Goal: Task Accomplishment & Management: Use online tool/utility

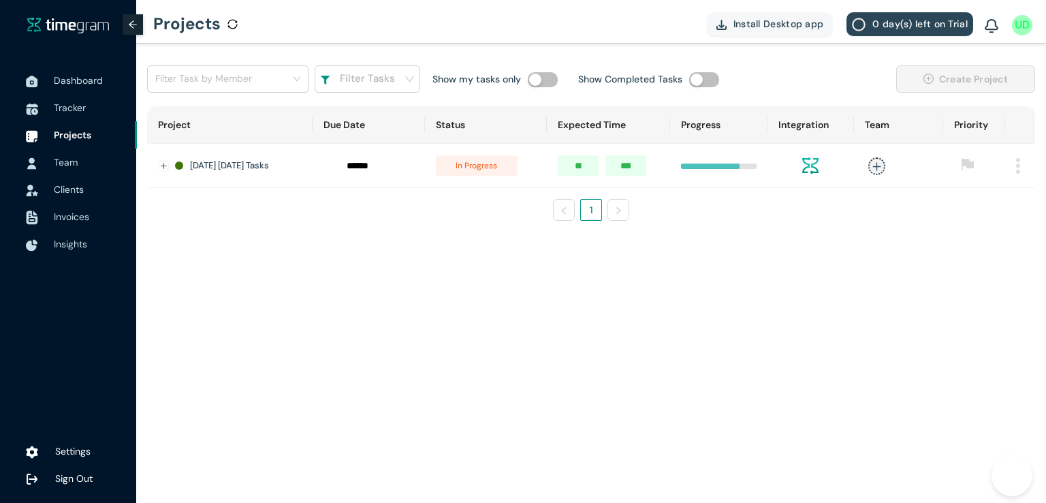
click at [61, 111] on span "Tracker" at bounding box center [70, 108] width 32 height 12
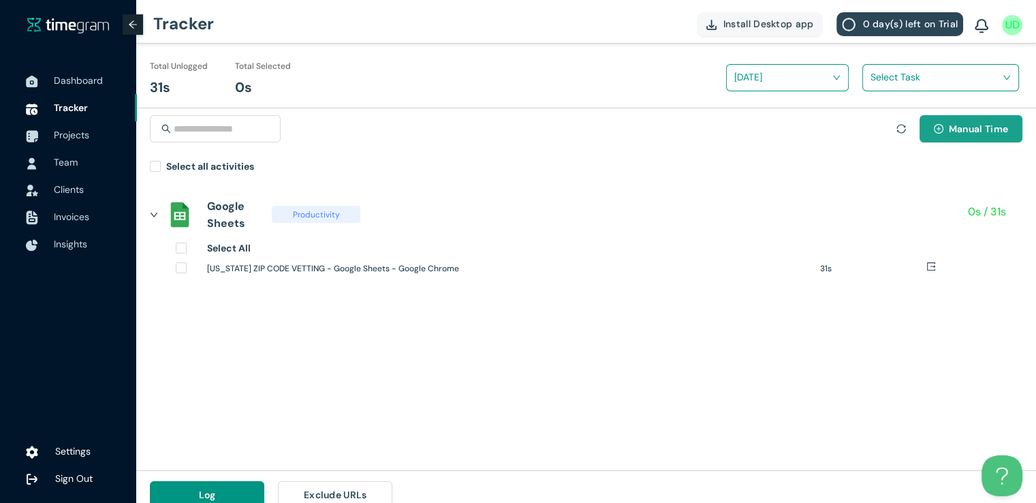
click at [962, 130] on span "Manual Time" at bounding box center [978, 128] width 59 height 15
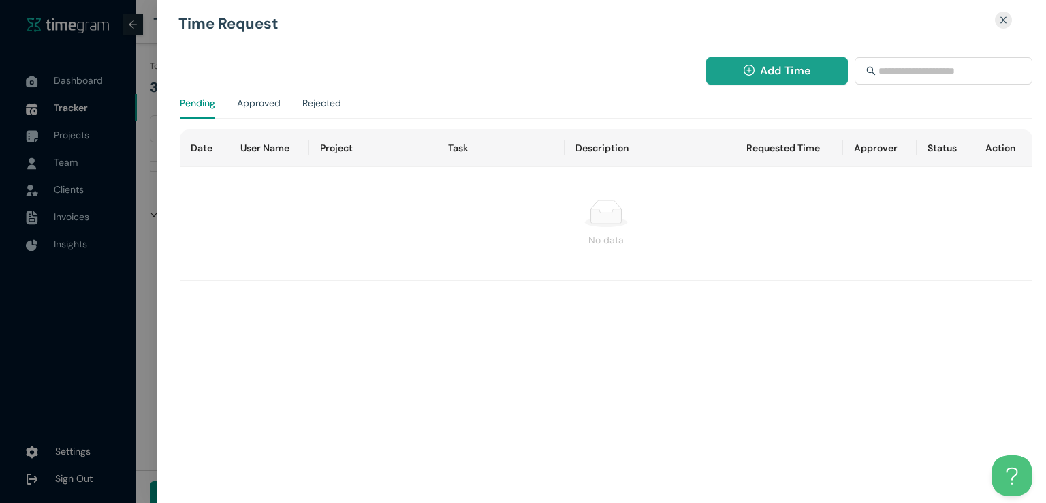
click at [764, 65] on span "Add Time" at bounding box center [785, 70] width 50 height 17
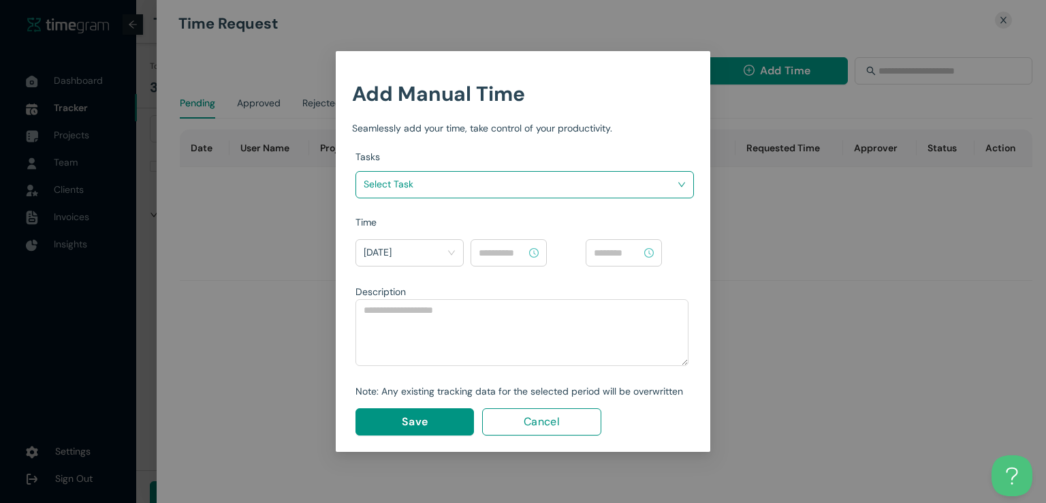
click at [589, 183] on input "search" at bounding box center [520, 184] width 313 height 20
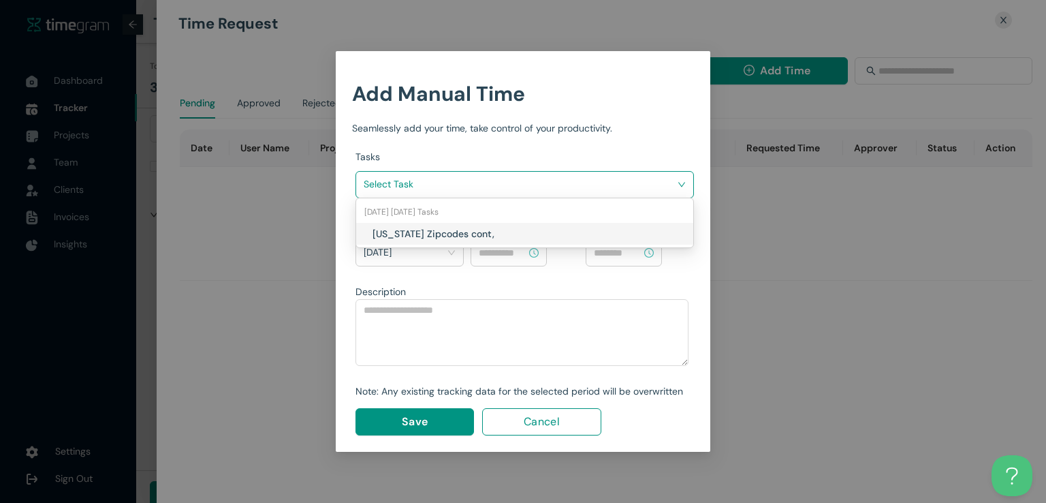
click at [492, 241] on div "Texas Zipcodes cont," at bounding box center [524, 234] width 337 height 22
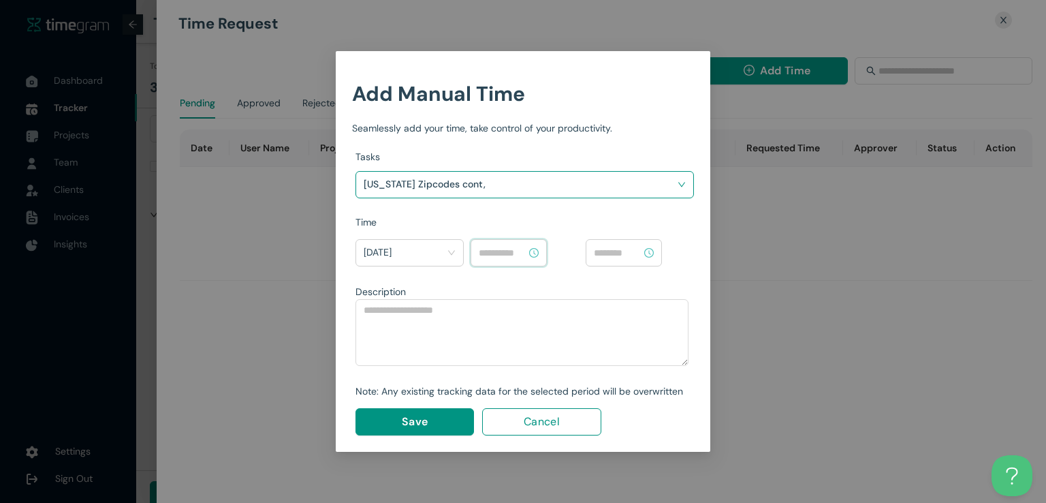
click at [504, 258] on input at bounding box center [503, 252] width 48 height 15
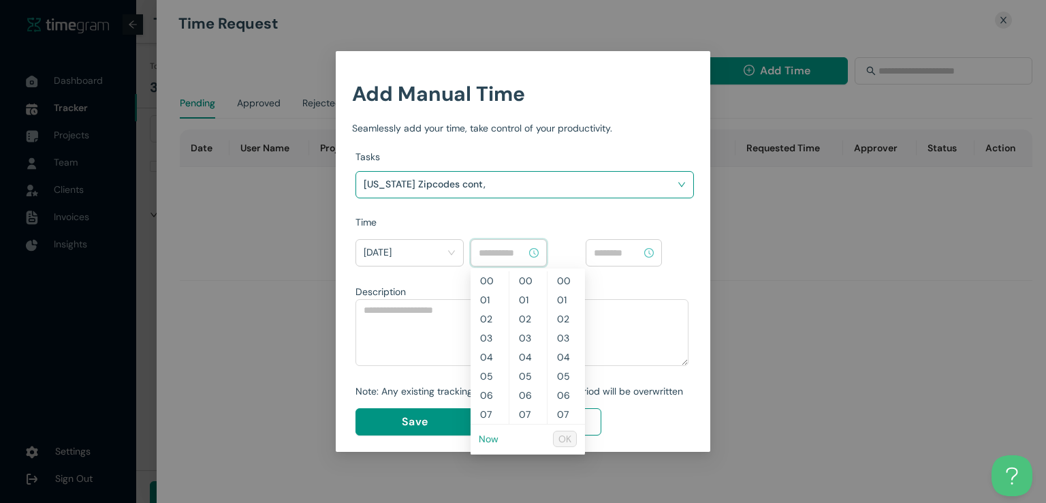
click at [491, 440] on link "Now" at bounding box center [489, 439] width 20 height 12
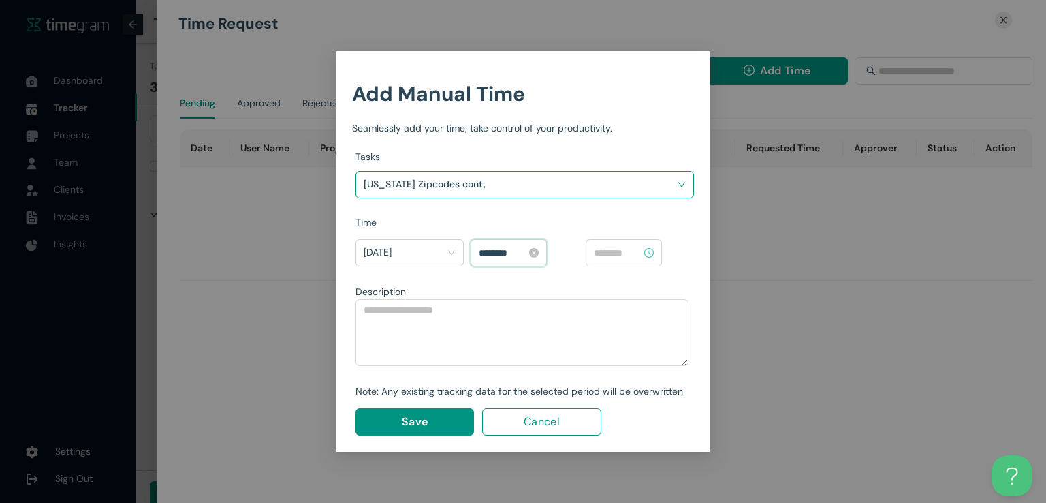
click at [501, 249] on input "********" at bounding box center [503, 252] width 48 height 15
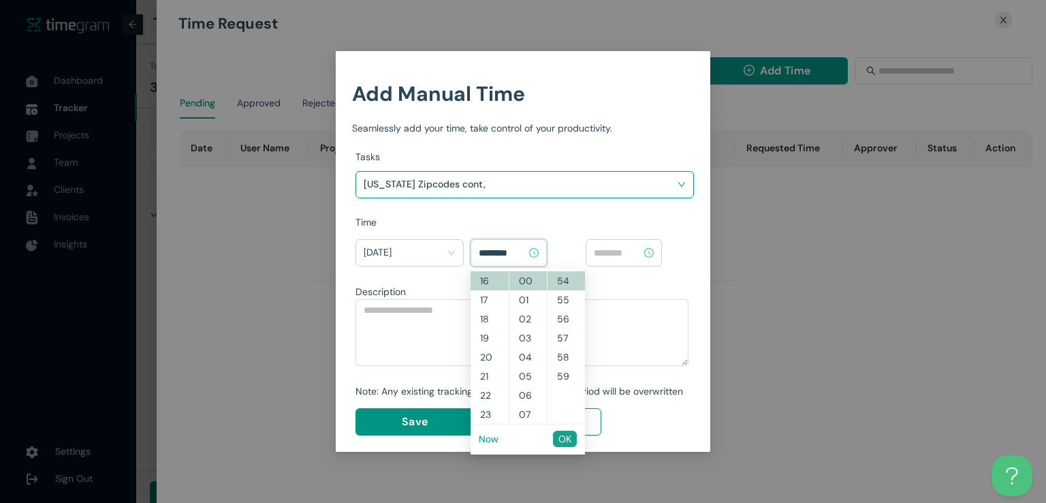
click at [563, 437] on span "OK" at bounding box center [565, 438] width 13 height 15
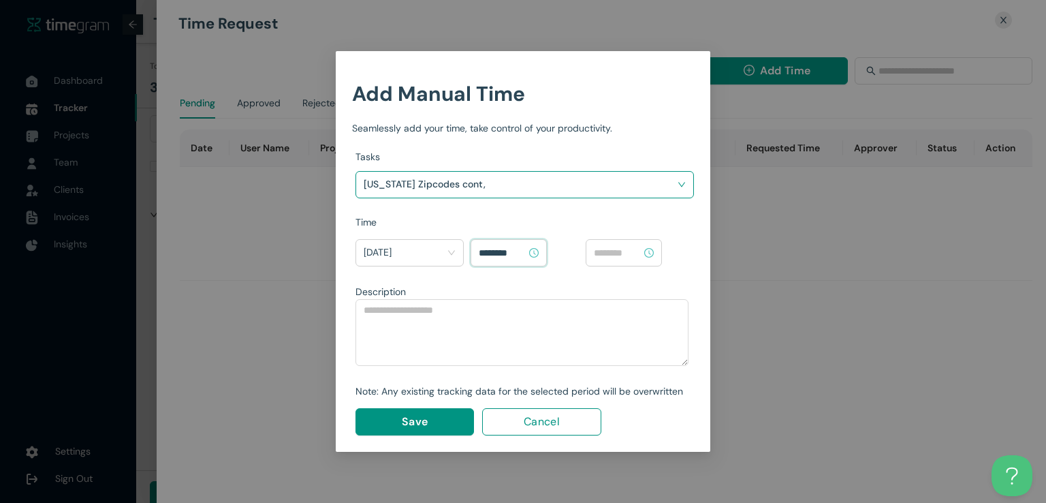
type input "********"
click at [614, 255] on input at bounding box center [618, 252] width 48 height 15
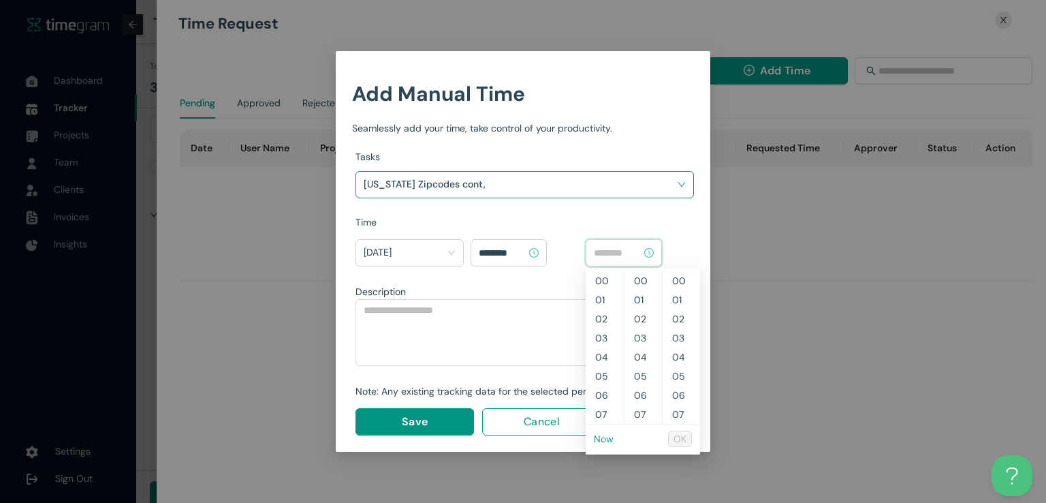
click at [608, 438] on link "Now" at bounding box center [604, 439] width 20 height 12
type input "********"
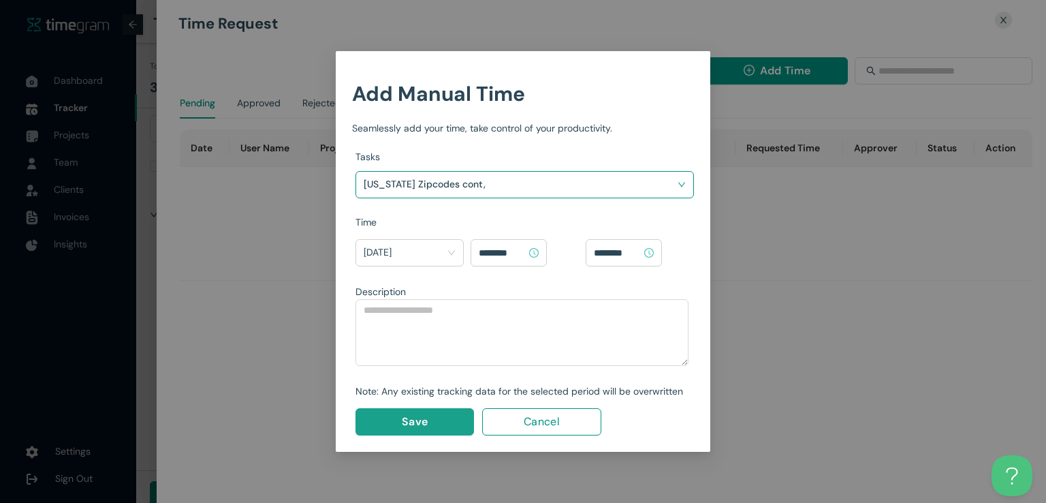
click at [437, 420] on button "Save" at bounding box center [415, 421] width 119 height 27
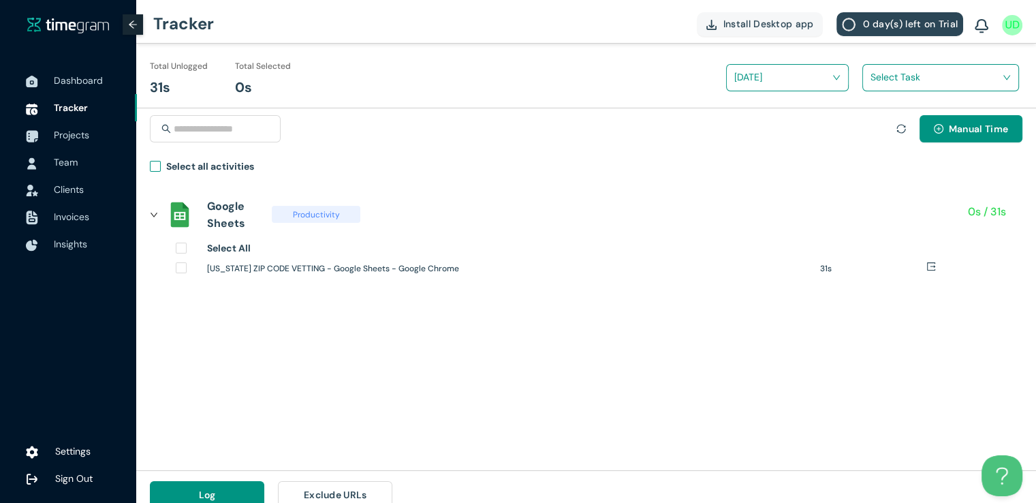
click at [161, 165] on span "Select all activities" at bounding box center [210, 169] width 99 height 20
click at [911, 80] on input "search" at bounding box center [936, 77] width 131 height 20
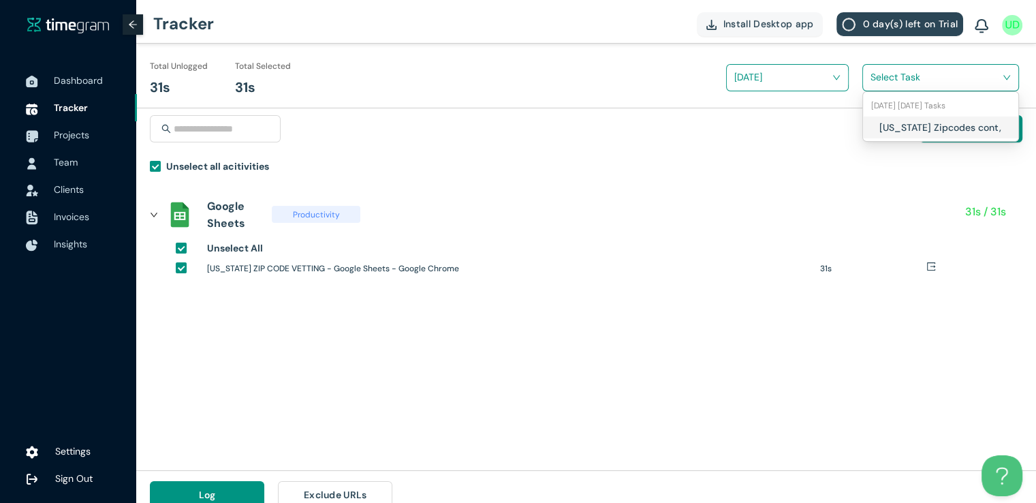
click at [874, 121] on div "Texas Zipcodes cont," at bounding box center [940, 127] width 155 height 22
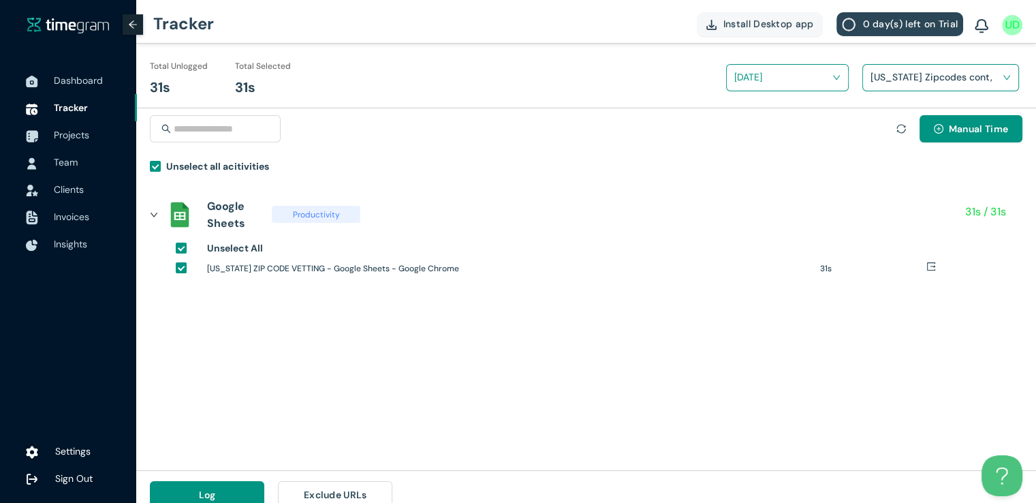
scroll to position [16, 0]
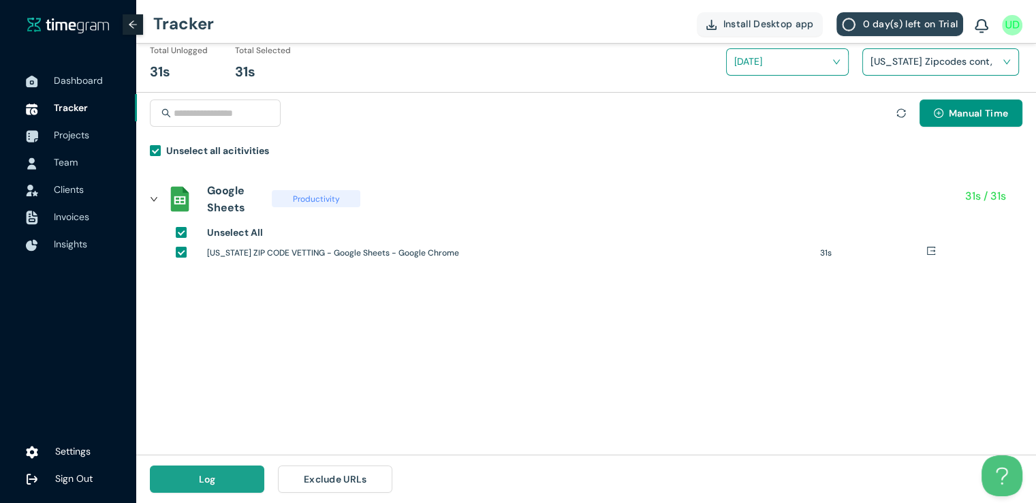
click at [229, 472] on button "Log" at bounding box center [207, 478] width 114 height 27
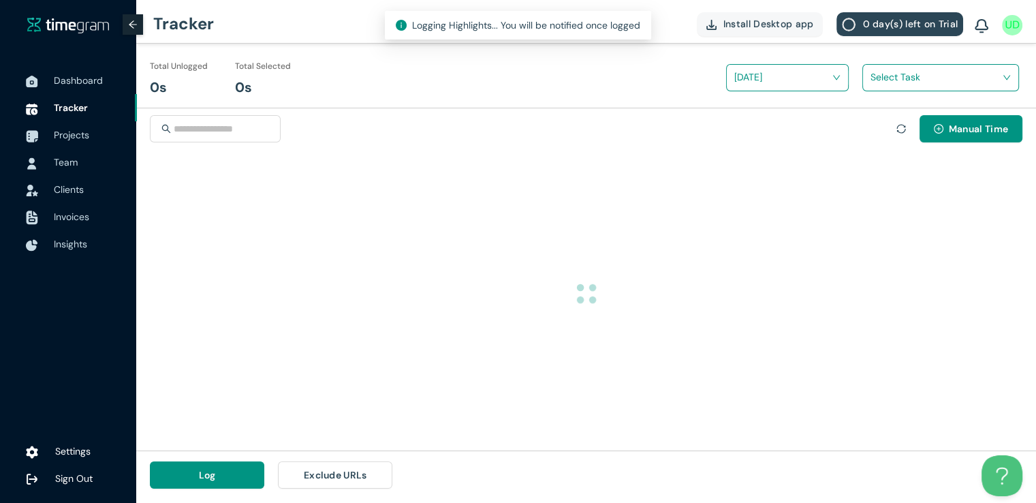
scroll to position [0, 0]
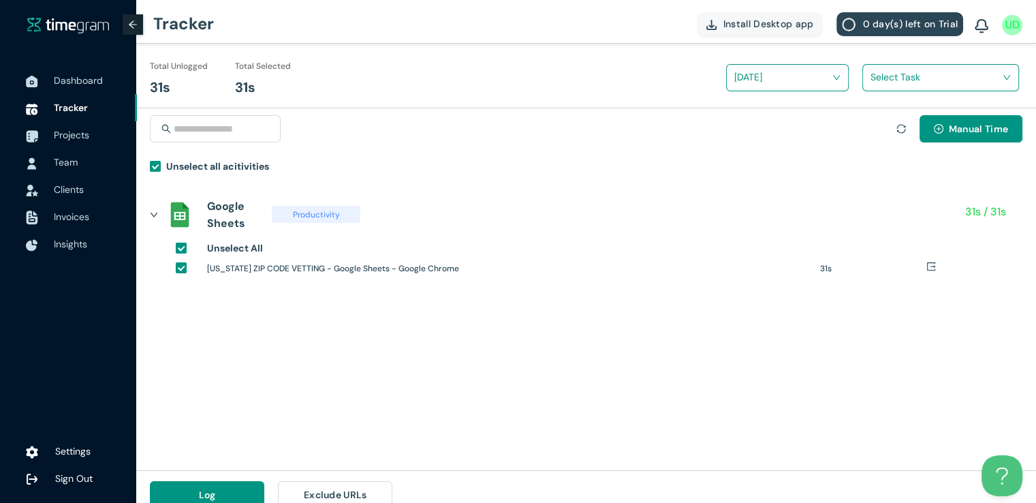
click at [877, 89] on div "Select Task" at bounding box center [940, 77] width 157 height 27
click at [880, 87] on span at bounding box center [936, 78] width 131 height 22
click at [875, 119] on div "Texas Zipcodes cont," at bounding box center [940, 127] width 155 height 22
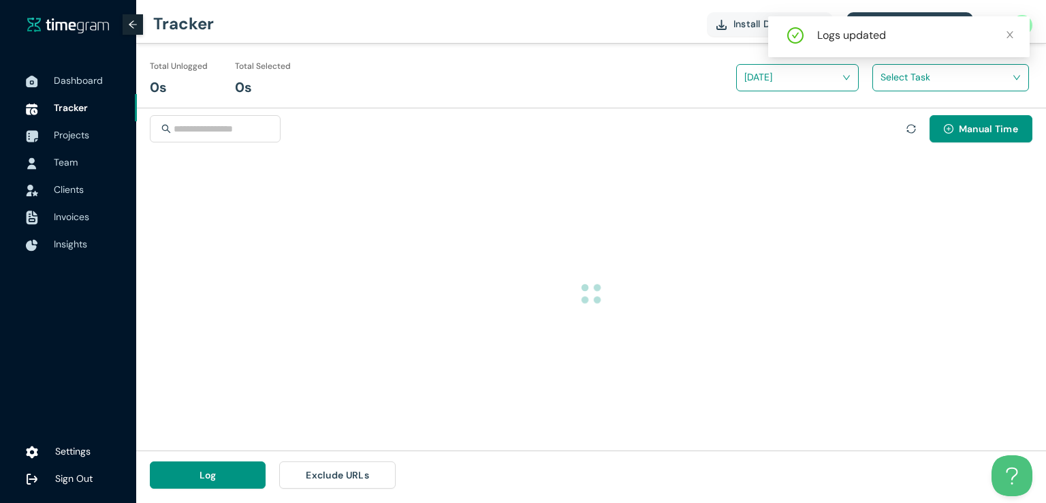
drag, startPoint x: 1046, startPoint y: 120, endPoint x: 1046, endPoint y: 155, distance: 35.4
click at [1046, 155] on div "Manual Time" at bounding box center [591, 133] width 910 height 50
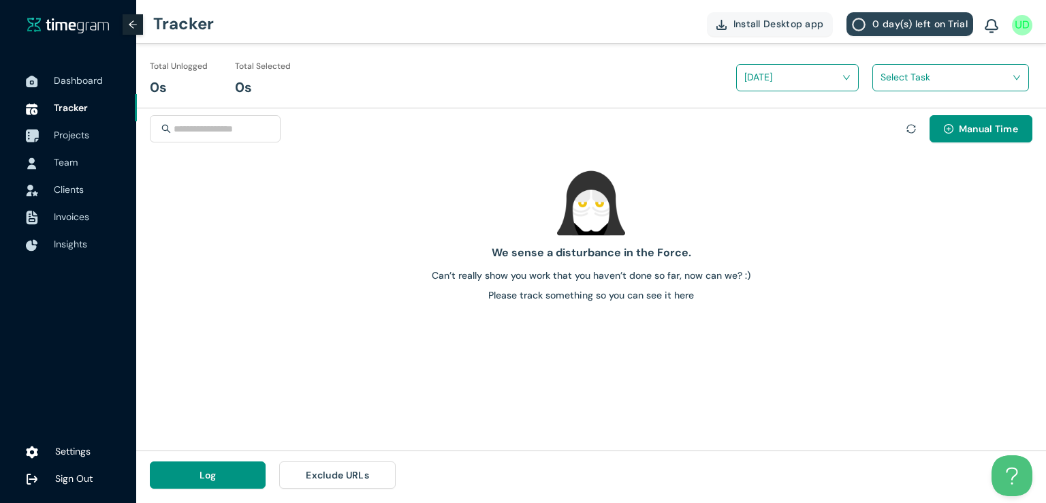
click at [66, 135] on span "Projects" at bounding box center [71, 135] width 35 height 12
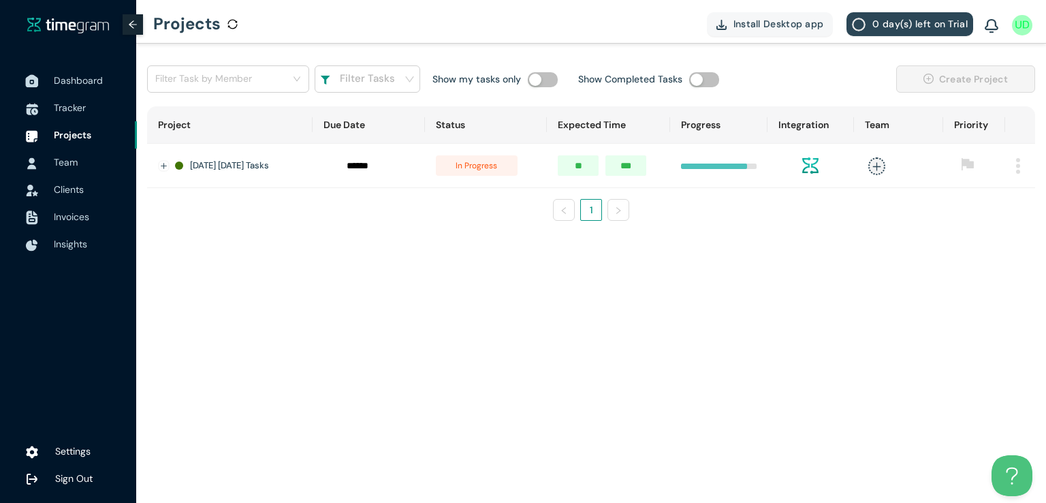
click at [78, 85] on span "Dashboard" at bounding box center [78, 80] width 49 height 12
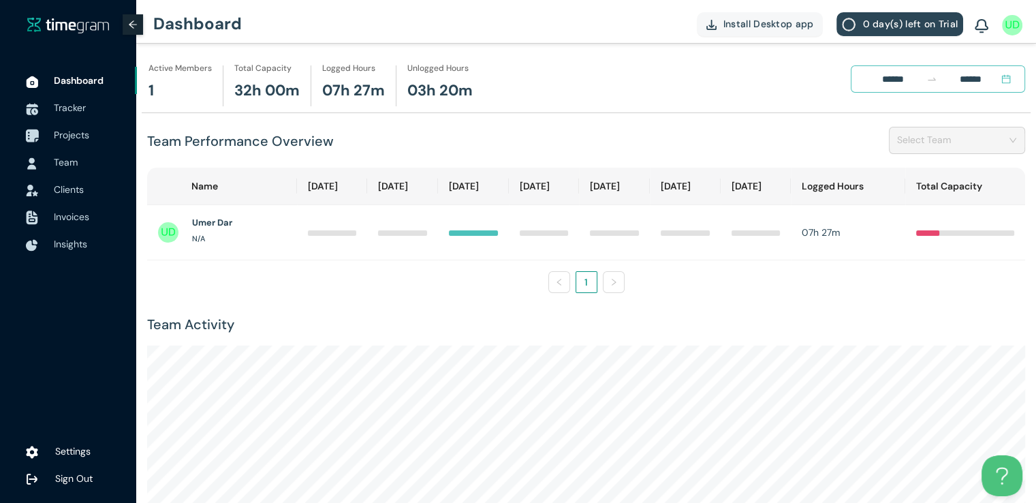
click at [69, 131] on span "Projects" at bounding box center [71, 135] width 35 height 12
